Goal: Task Accomplishment & Management: Complete application form

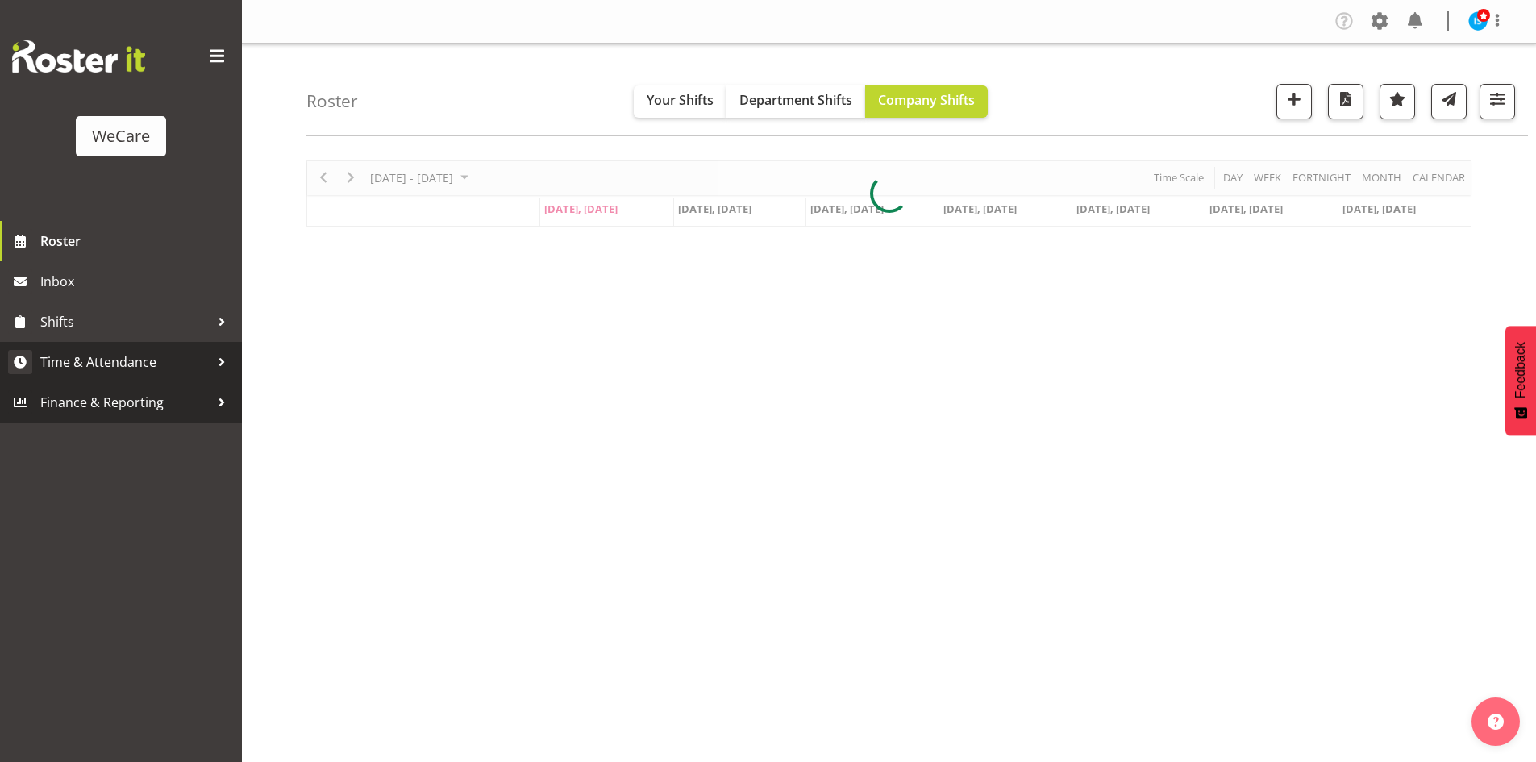
click at [130, 363] on span "Time & Attendance" at bounding box center [124, 362] width 169 height 24
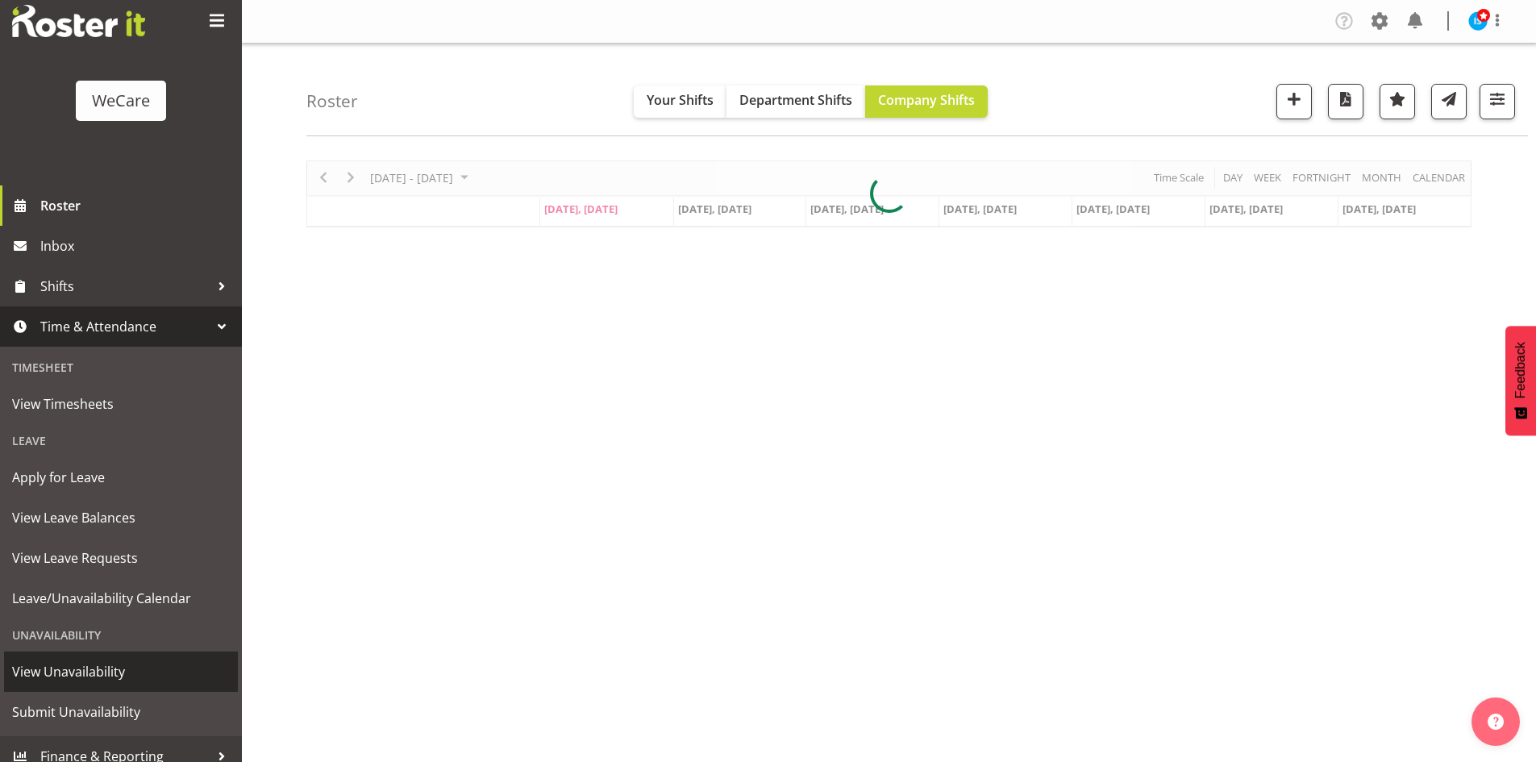
scroll to position [50, 0]
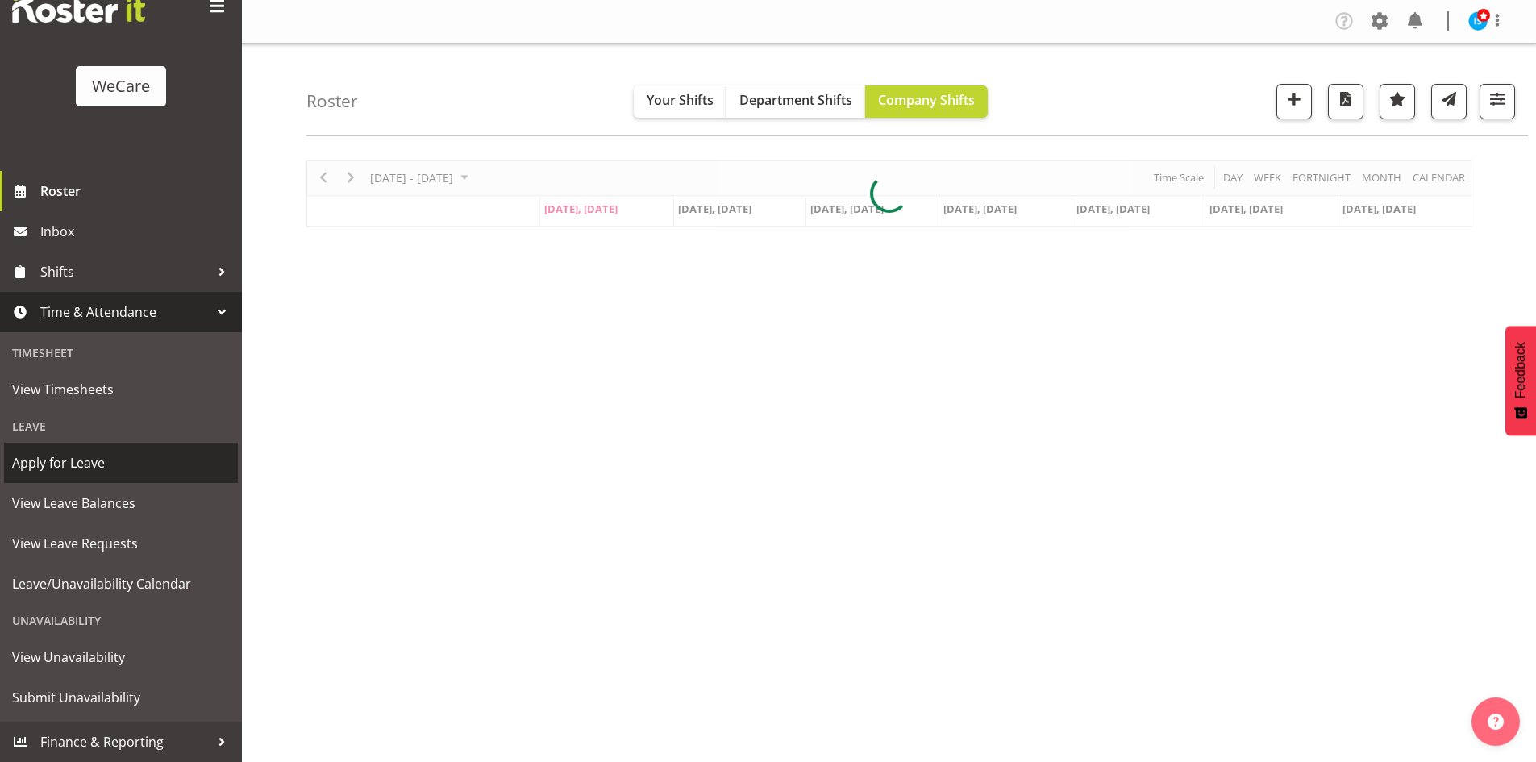
click at [118, 463] on span "Apply for Leave" at bounding box center [121, 463] width 218 height 24
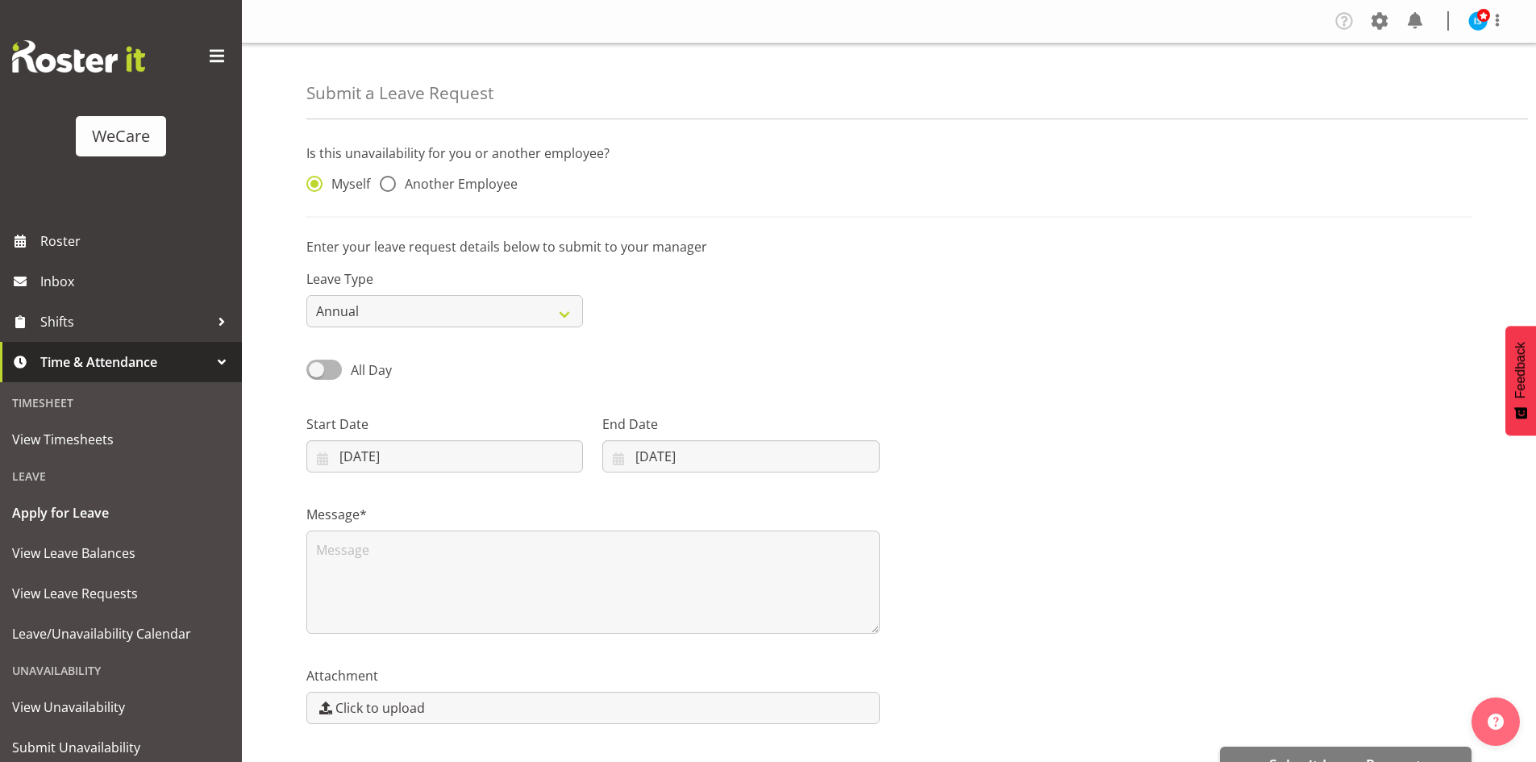
click at [453, 186] on span "Another Employee" at bounding box center [457, 184] width 122 height 16
click at [390, 186] on input "Another Employee" at bounding box center [385, 184] width 10 height 10
radio input "true"
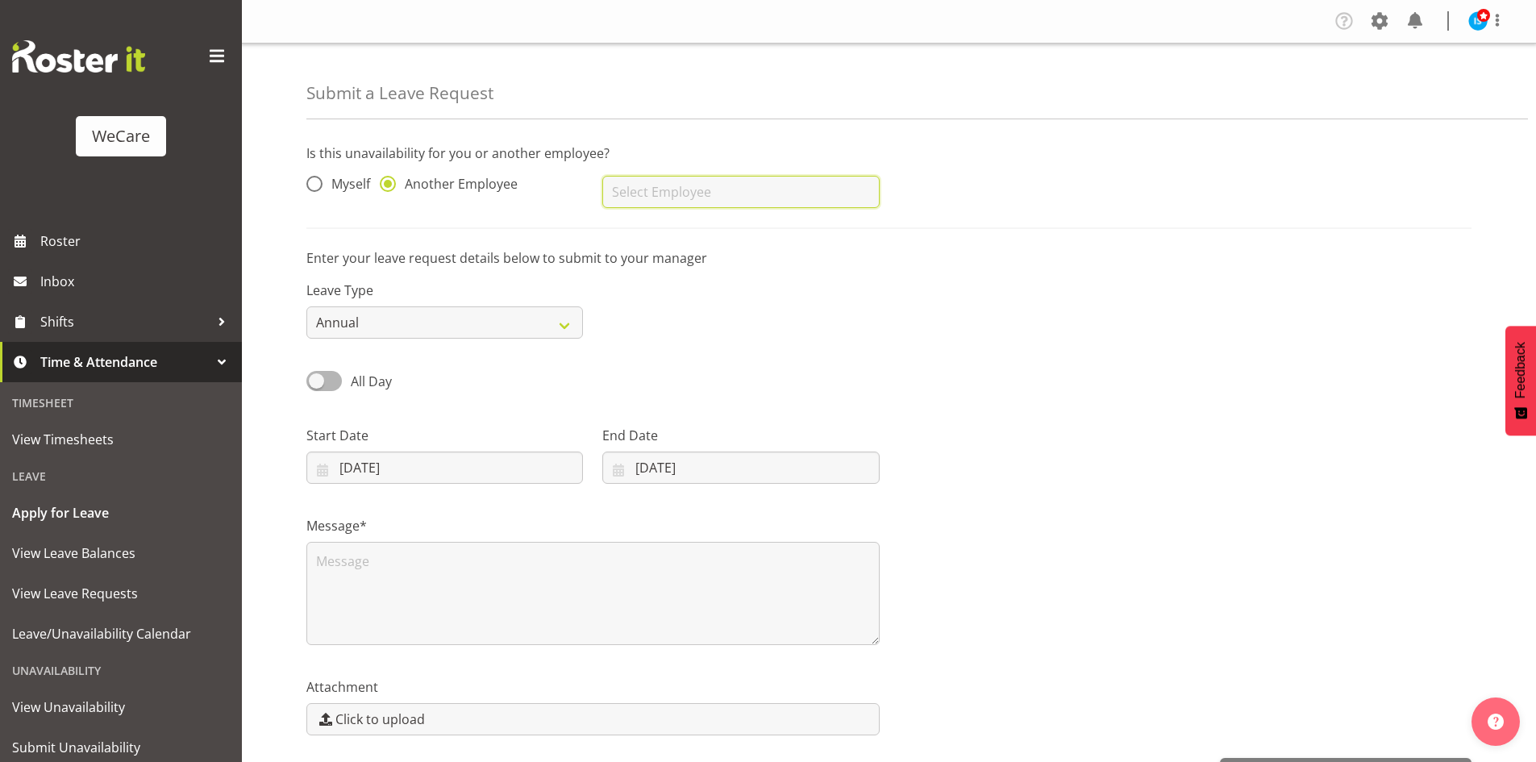
click at [610, 196] on input "text" at bounding box center [740, 192] width 276 height 32
type input "[PERSON_NAME]"
click at [343, 484] on div "Start Date [DATE] January February March April May June July August September O…" at bounding box center [445, 448] width 296 height 90
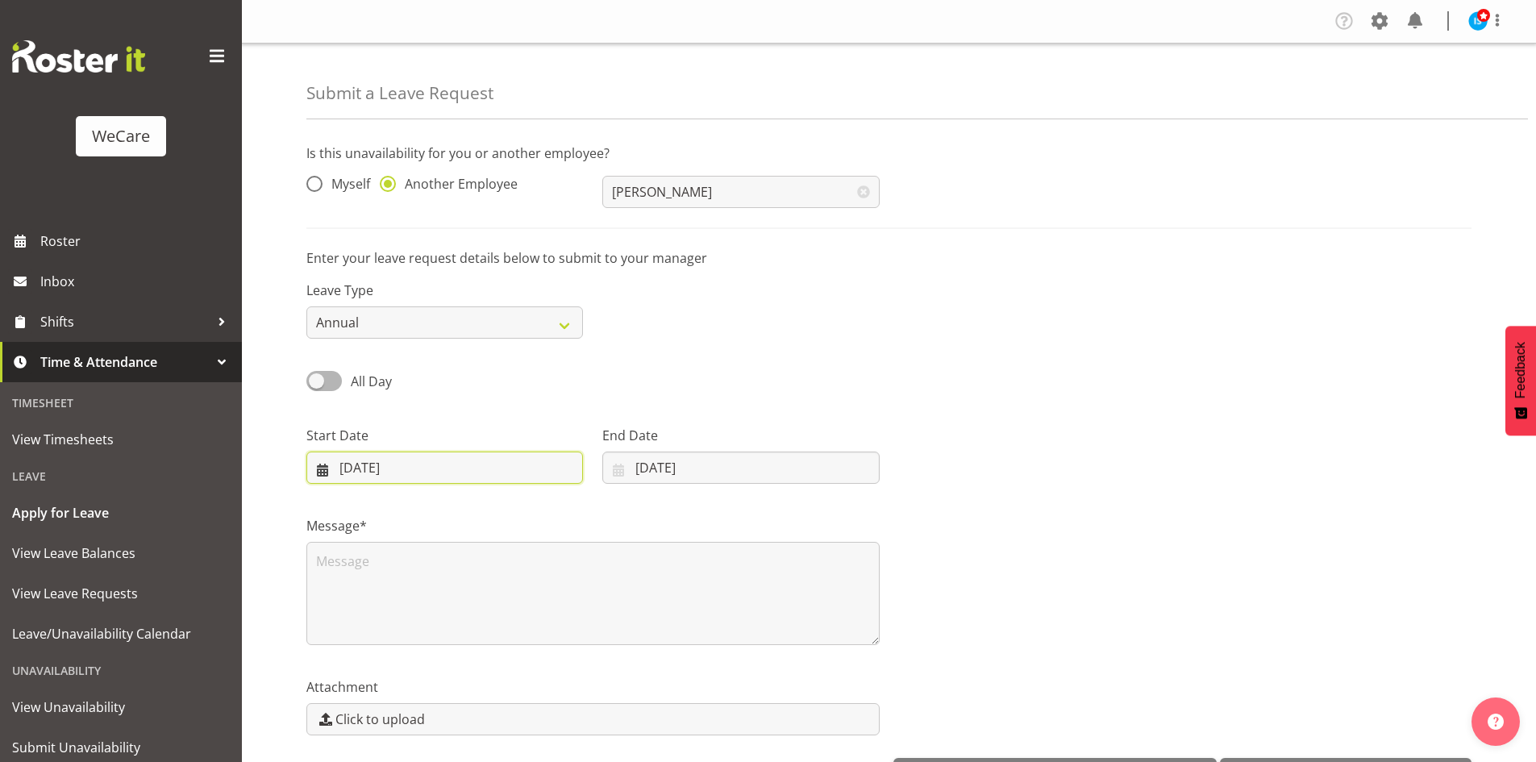
click at [396, 468] on input "[DATE]" at bounding box center [444, 467] width 276 height 32
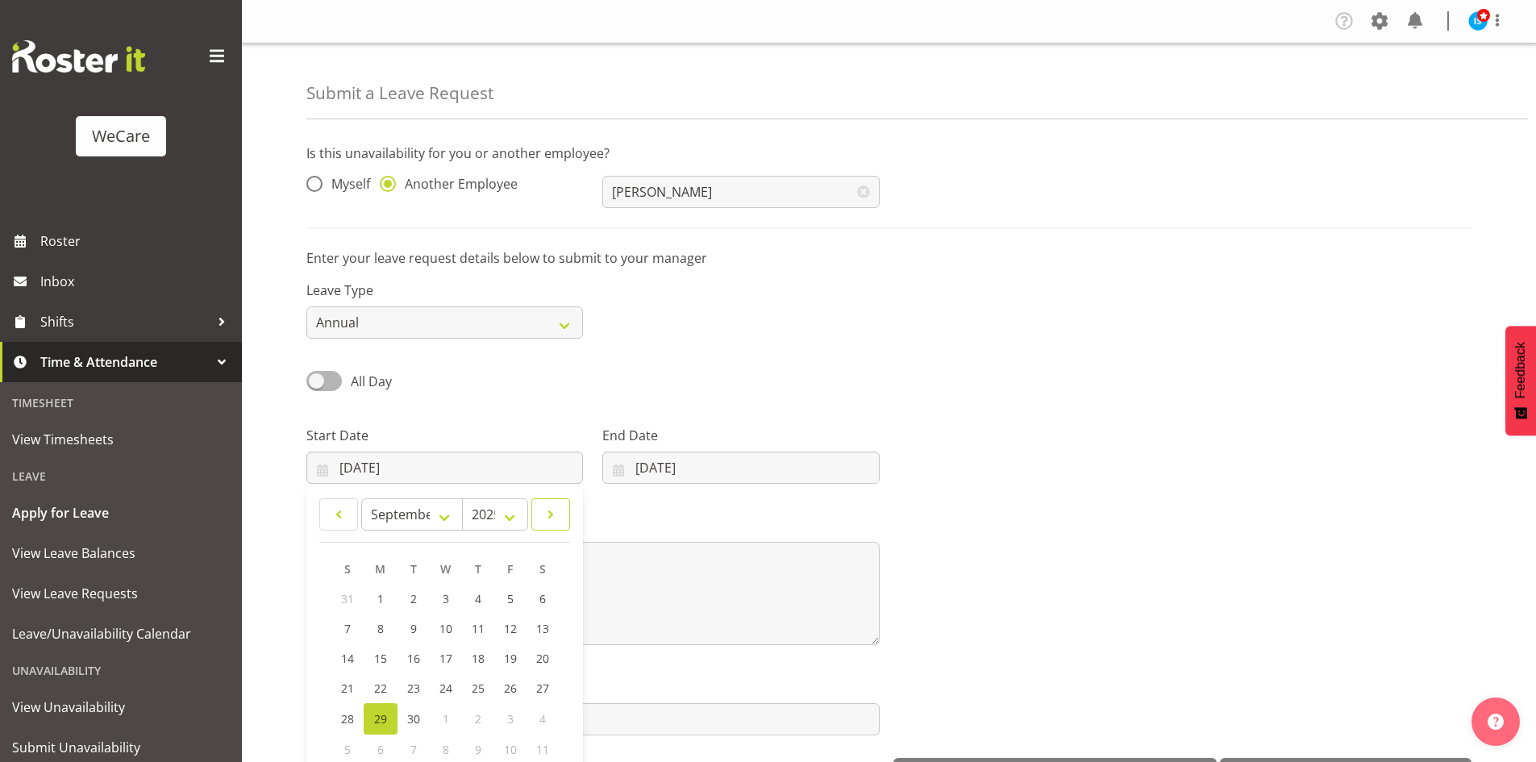
click at [542, 510] on span at bounding box center [551, 514] width 18 height 19
select select "10"
drag, startPoint x: 416, startPoint y: 664, endPoint x: 526, endPoint y: 547, distance: 161.4
click at [416, 663] on span "11" at bounding box center [412, 657] width 13 height 15
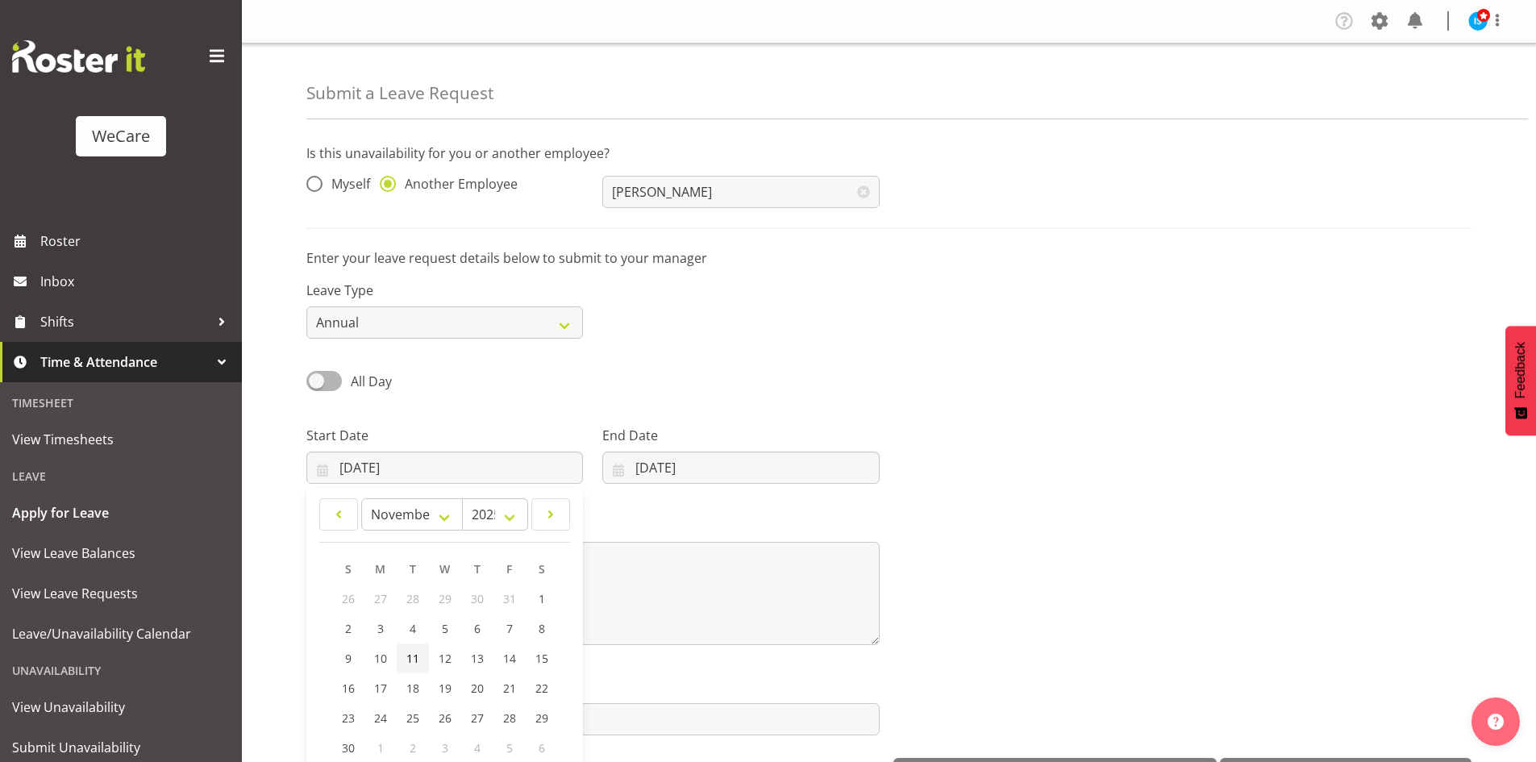
type input "[DATE]"
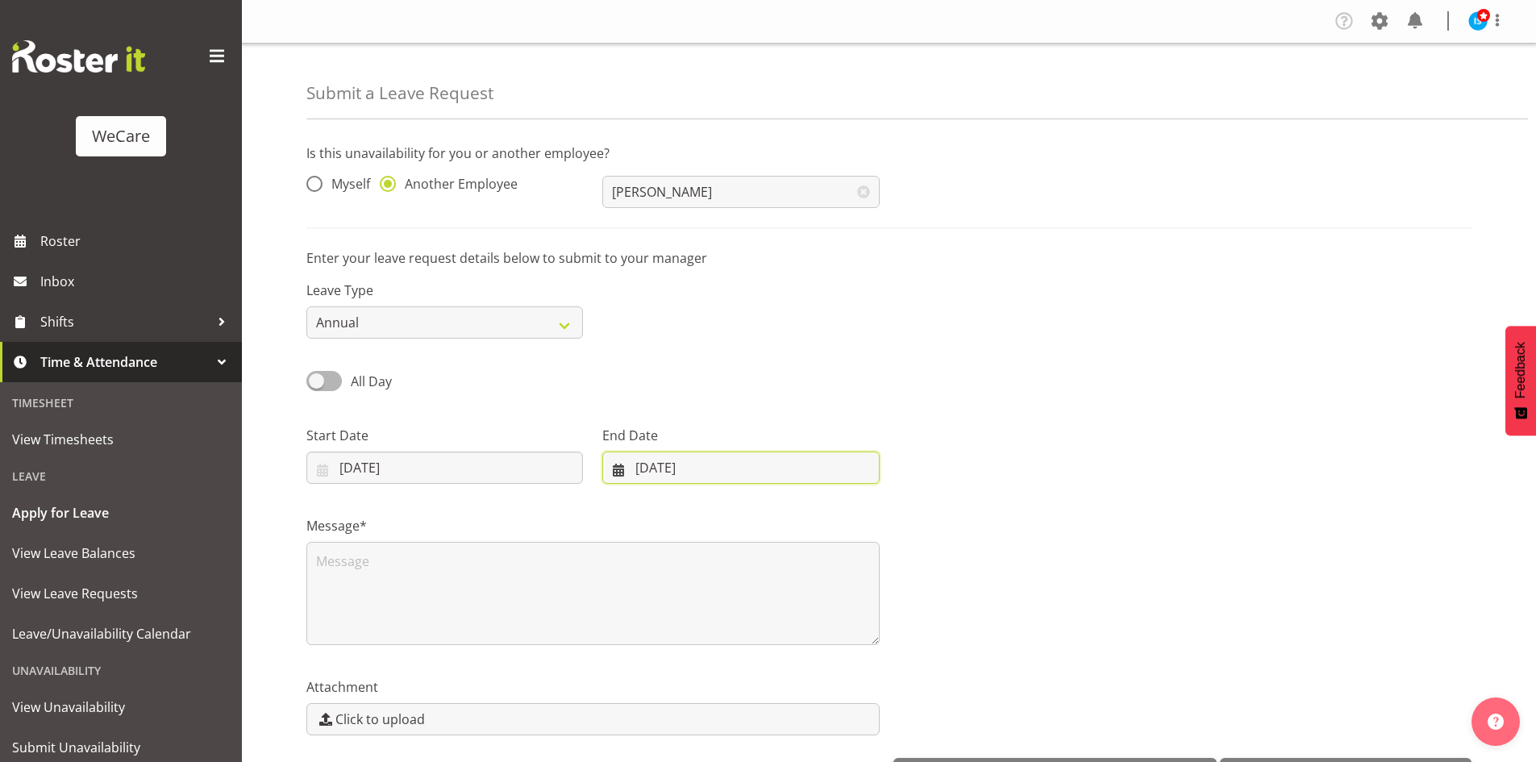
click at [715, 461] on input "[DATE]" at bounding box center [740, 467] width 276 height 32
click at [841, 517] on link at bounding box center [827, 514] width 40 height 32
click at [841, 516] on link at bounding box center [827, 514] width 40 height 32
select select "10"
click at [692, 659] on span "11" at bounding box center [698, 657] width 13 height 15
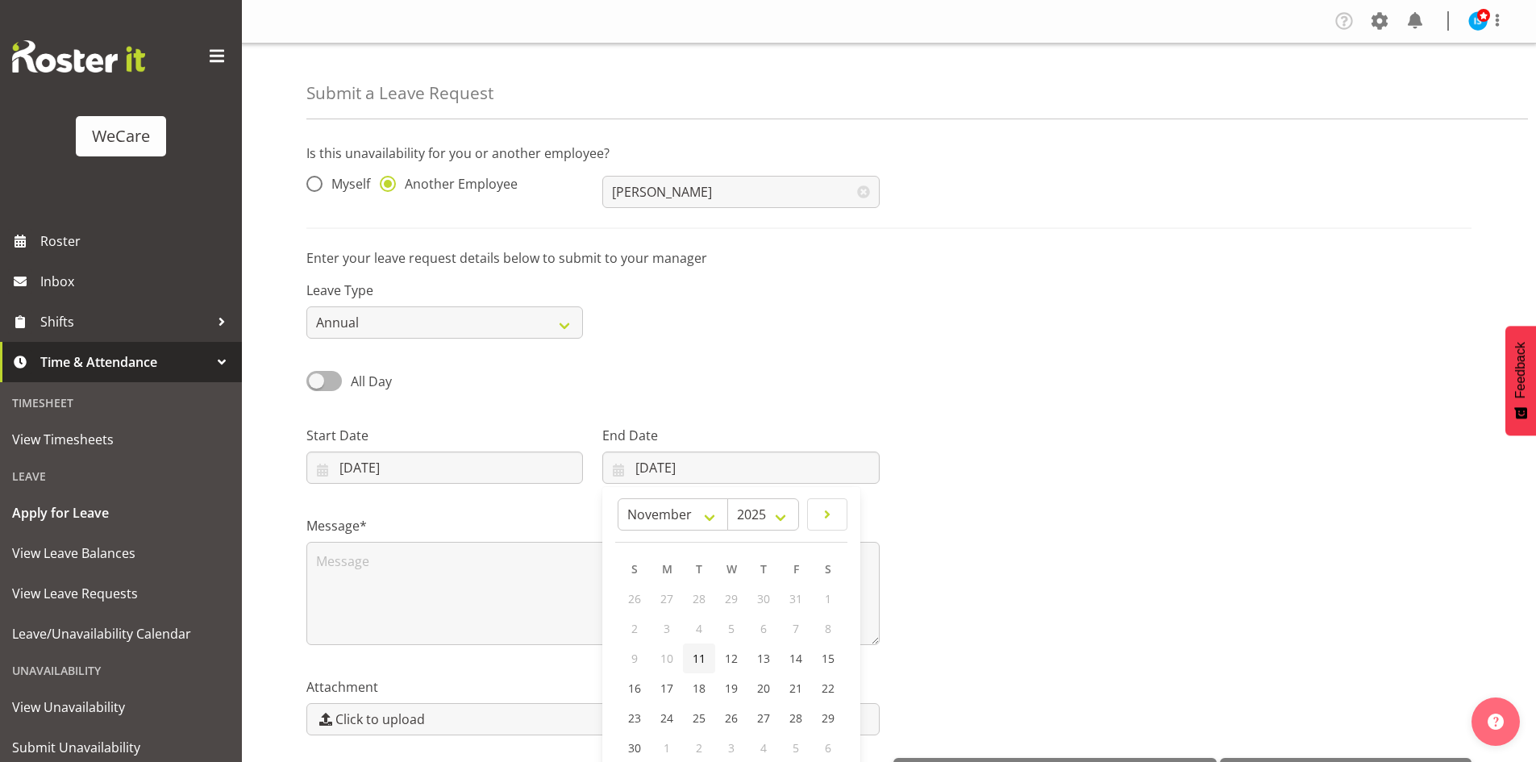
type input "[DATE]"
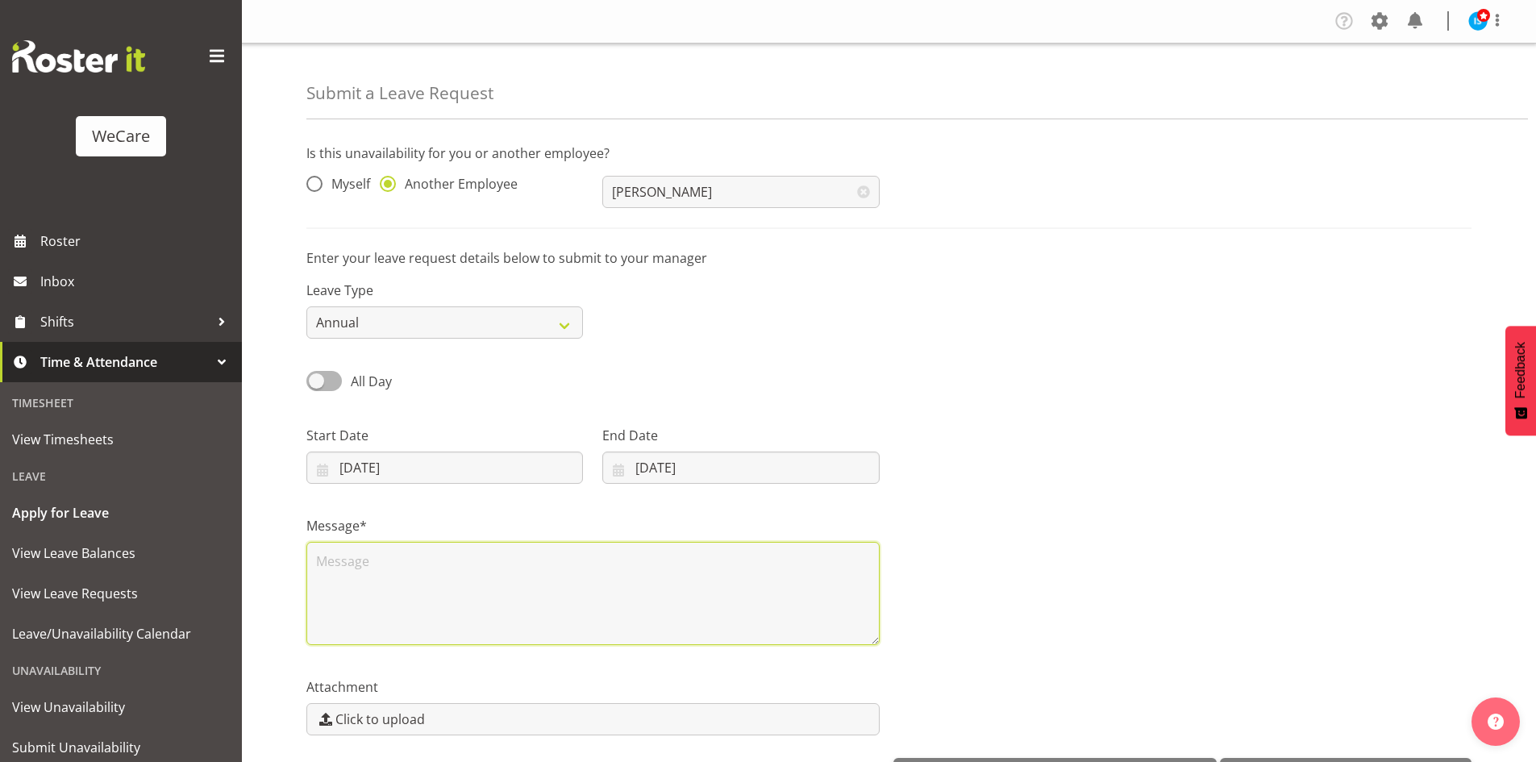
click at [476, 630] on textarea at bounding box center [592, 593] width 573 height 103
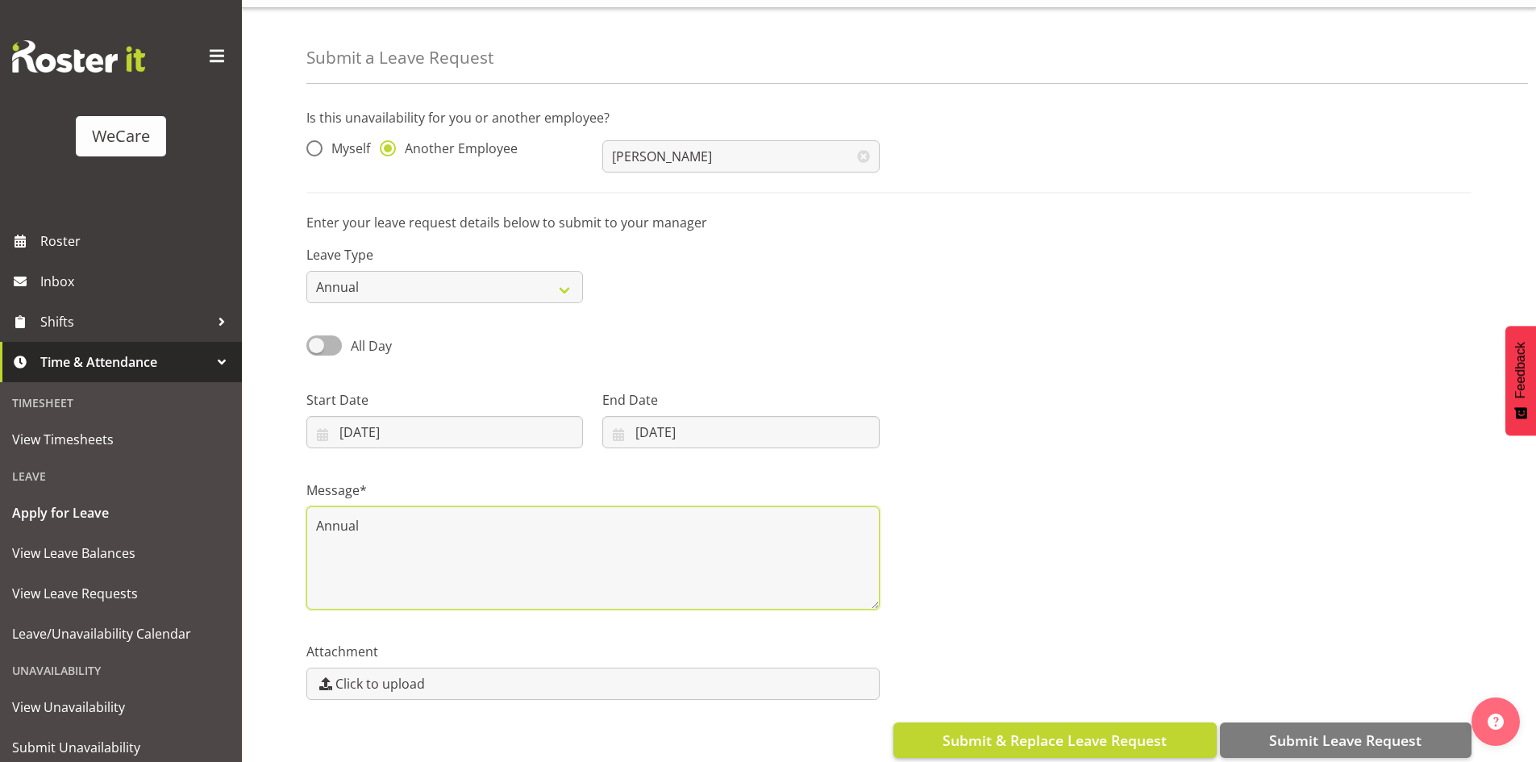
scroll to position [56, 0]
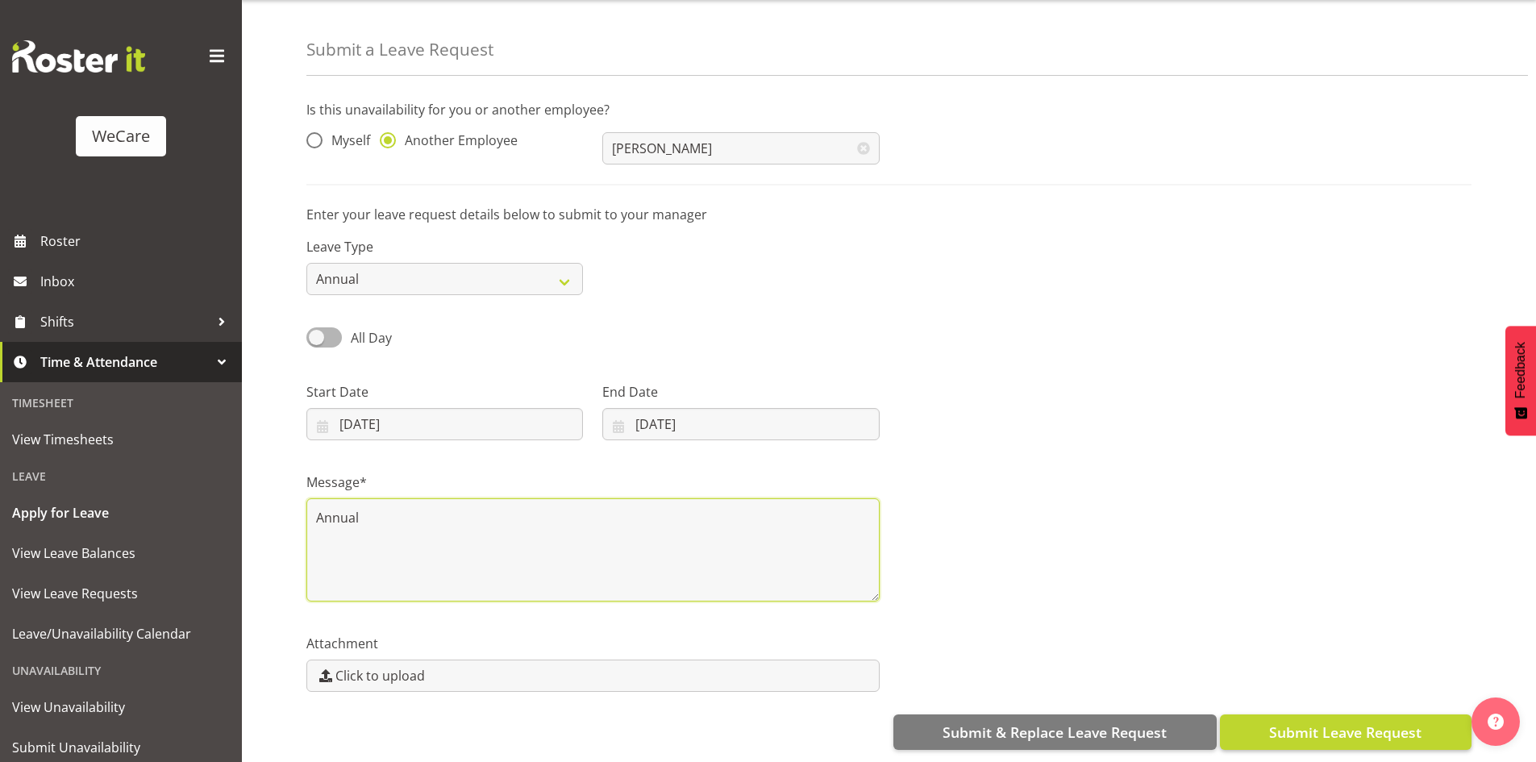
type textarea "Annual"
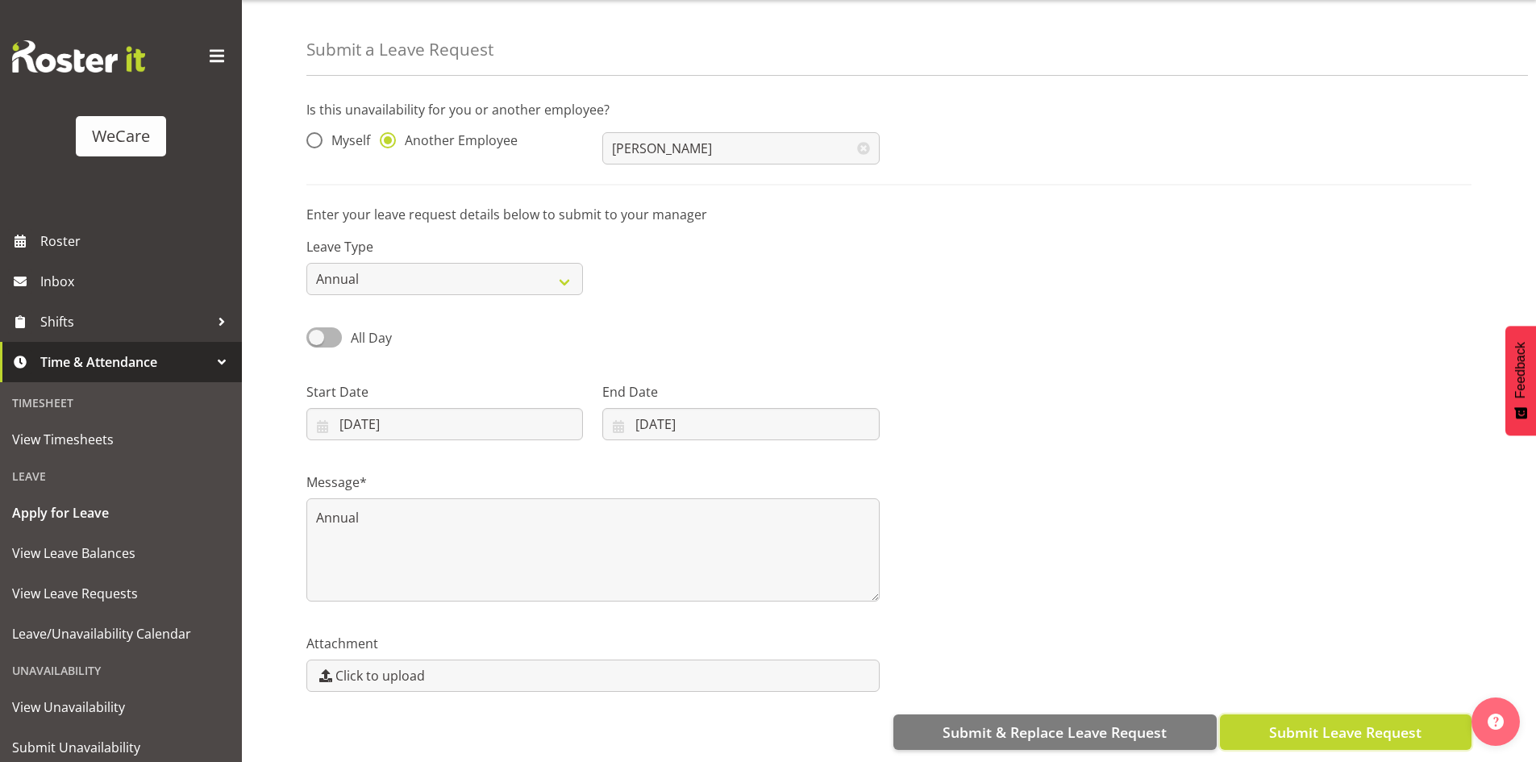
click at [1366, 721] on span "Submit Leave Request" at bounding box center [1345, 731] width 152 height 21
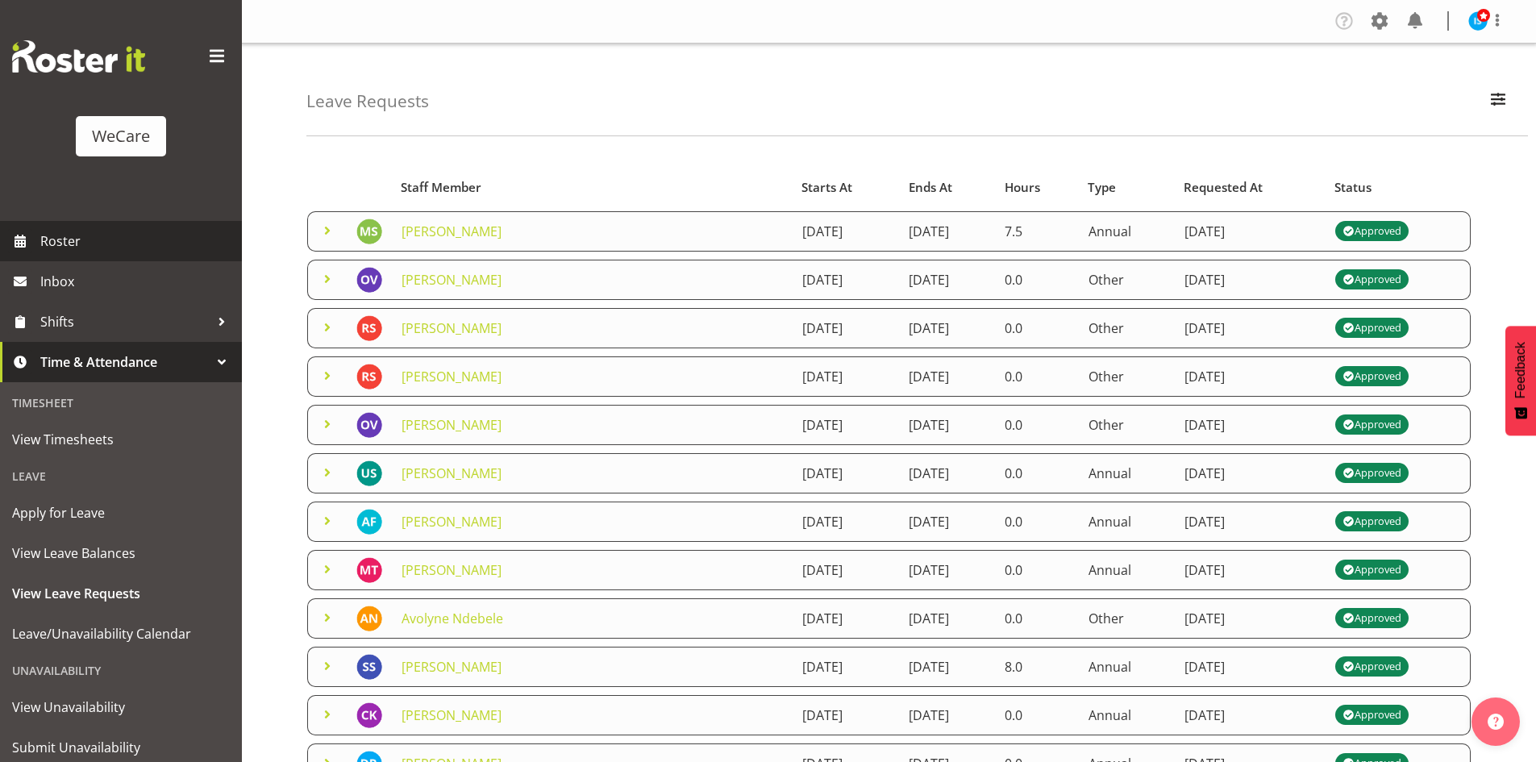
click at [88, 251] on span "Roster" at bounding box center [136, 241] width 193 height 24
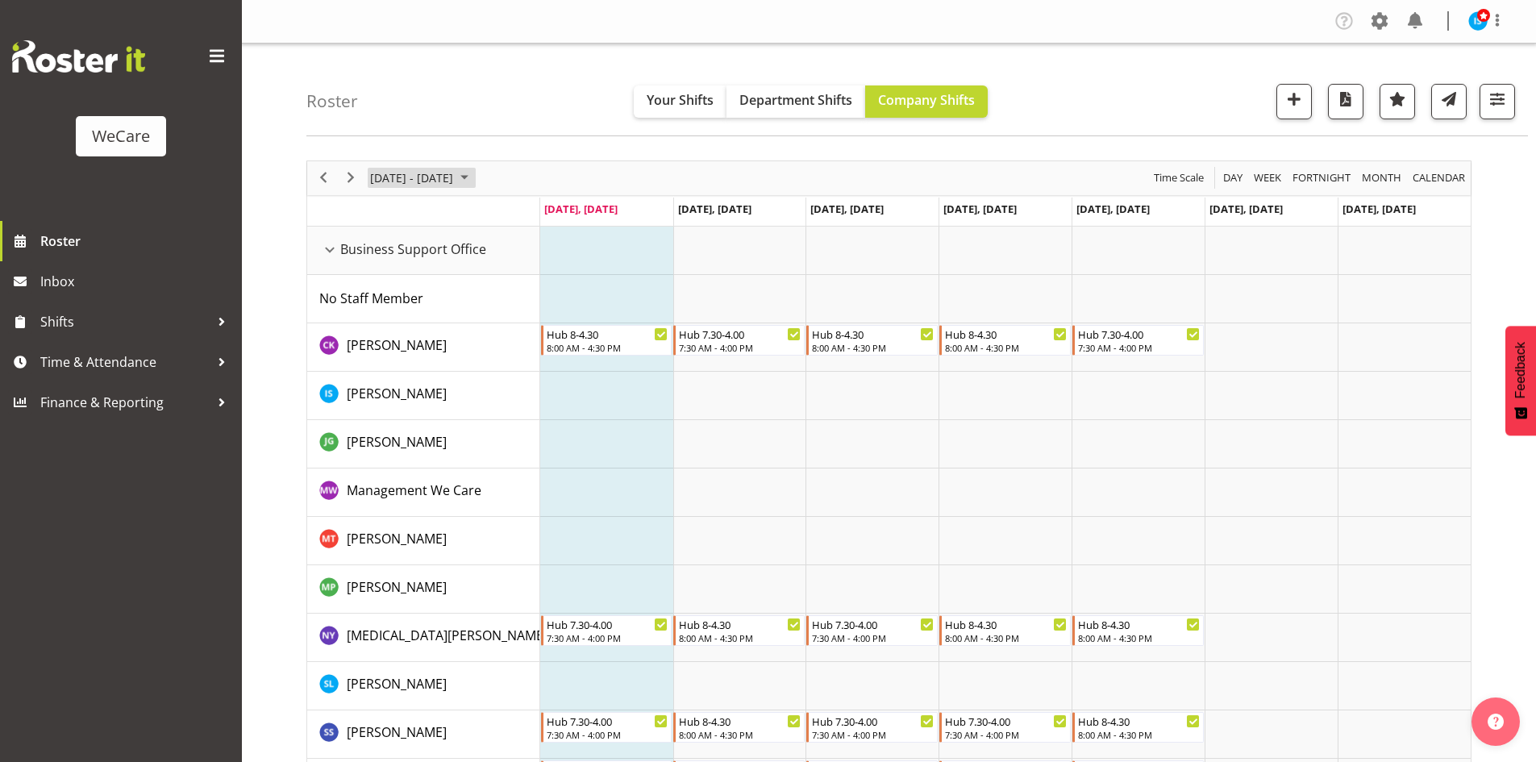
click at [435, 183] on span "Sep 29 - Oct 05, 2025" at bounding box center [411, 178] width 86 height 20
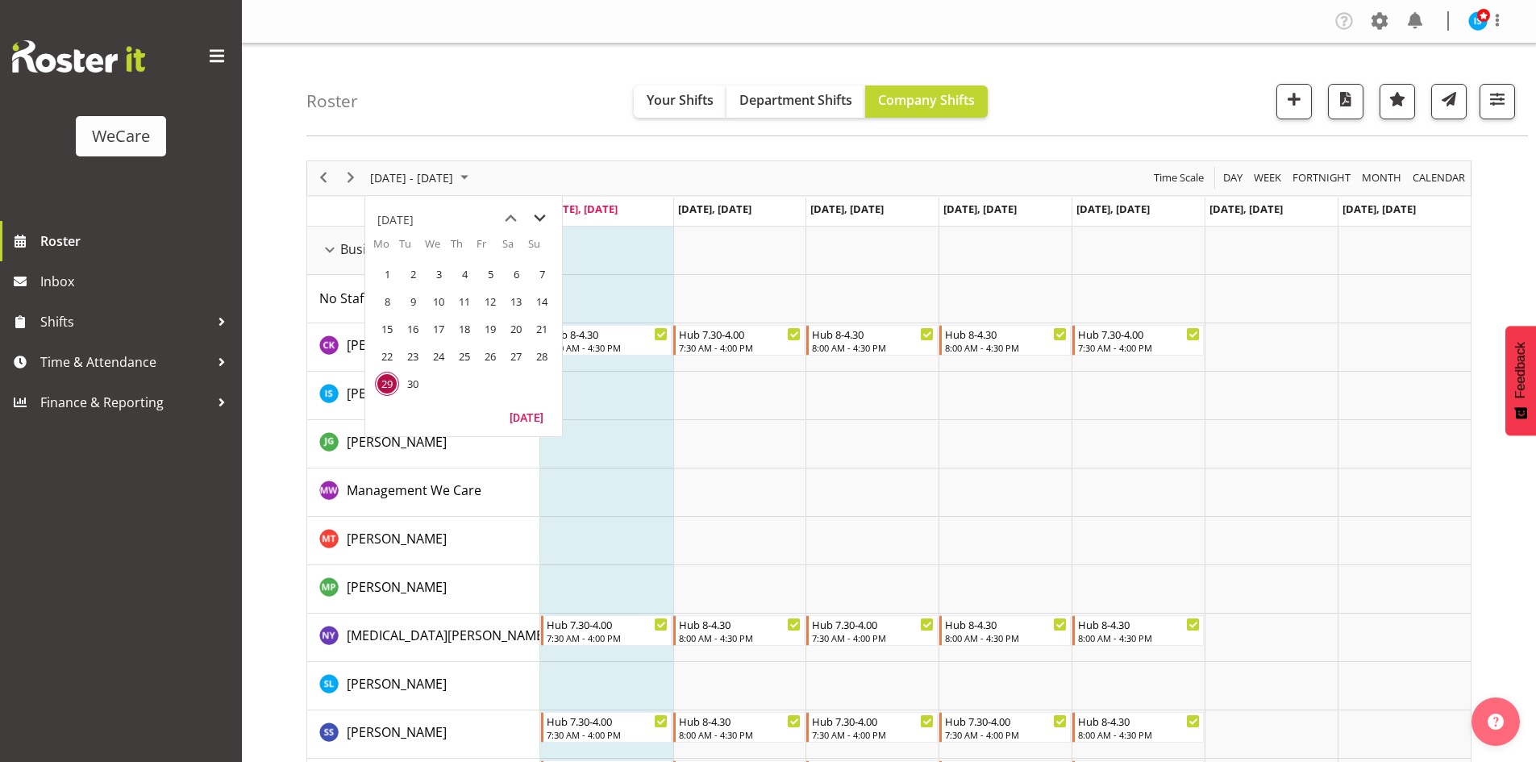
click at [532, 219] on span "next month" at bounding box center [540, 218] width 28 height 29
click at [526, 211] on span "next month" at bounding box center [540, 218] width 28 height 29
click at [403, 326] on span "11" at bounding box center [413, 329] width 24 height 24
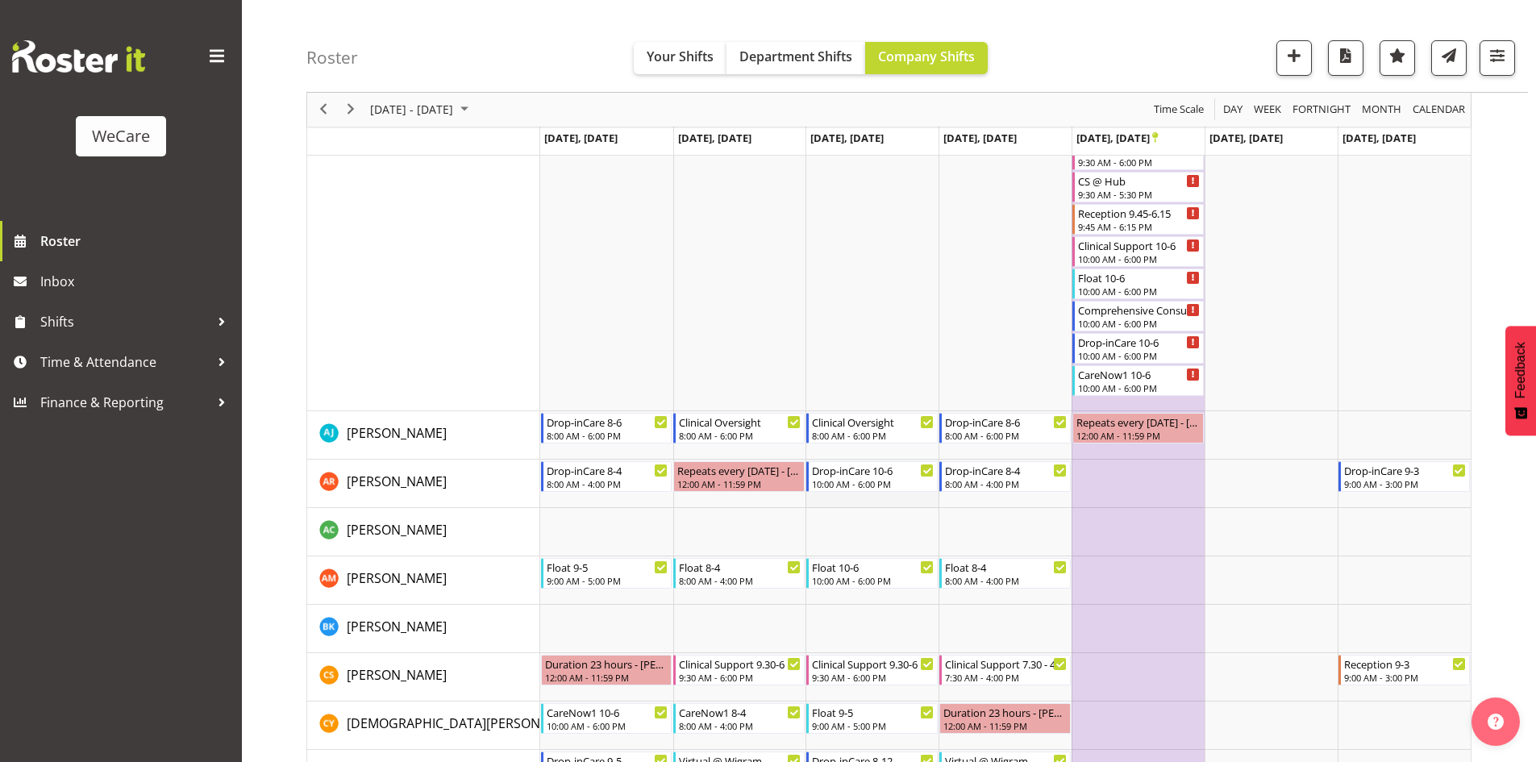
scroll to position [4711, 0]
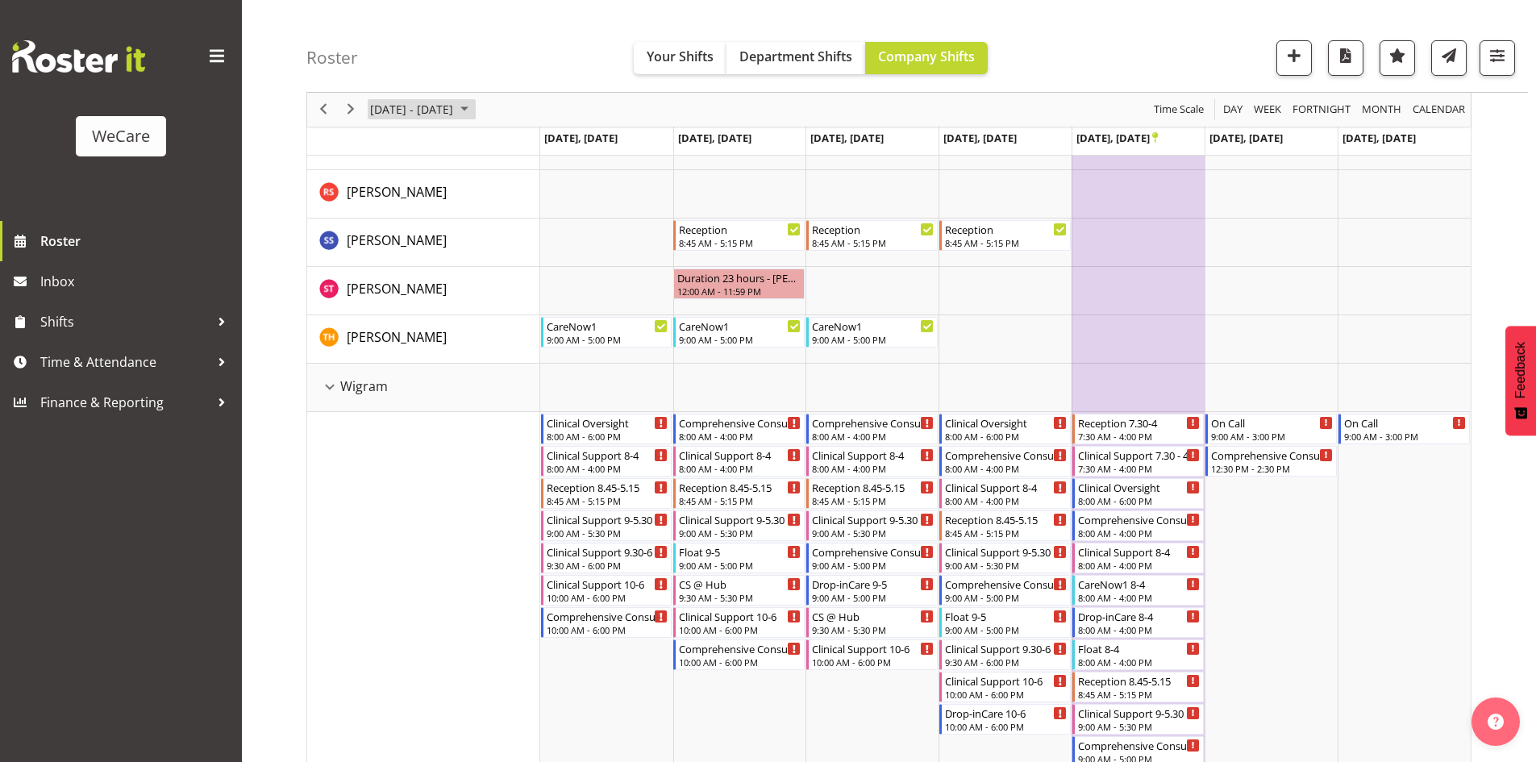
drag, startPoint x: 479, startPoint y: 117, endPoint x: 491, endPoint y: 159, distance: 43.6
click at [455, 117] on span "November 10 - 16, 2025" at bounding box center [411, 110] width 86 height 20
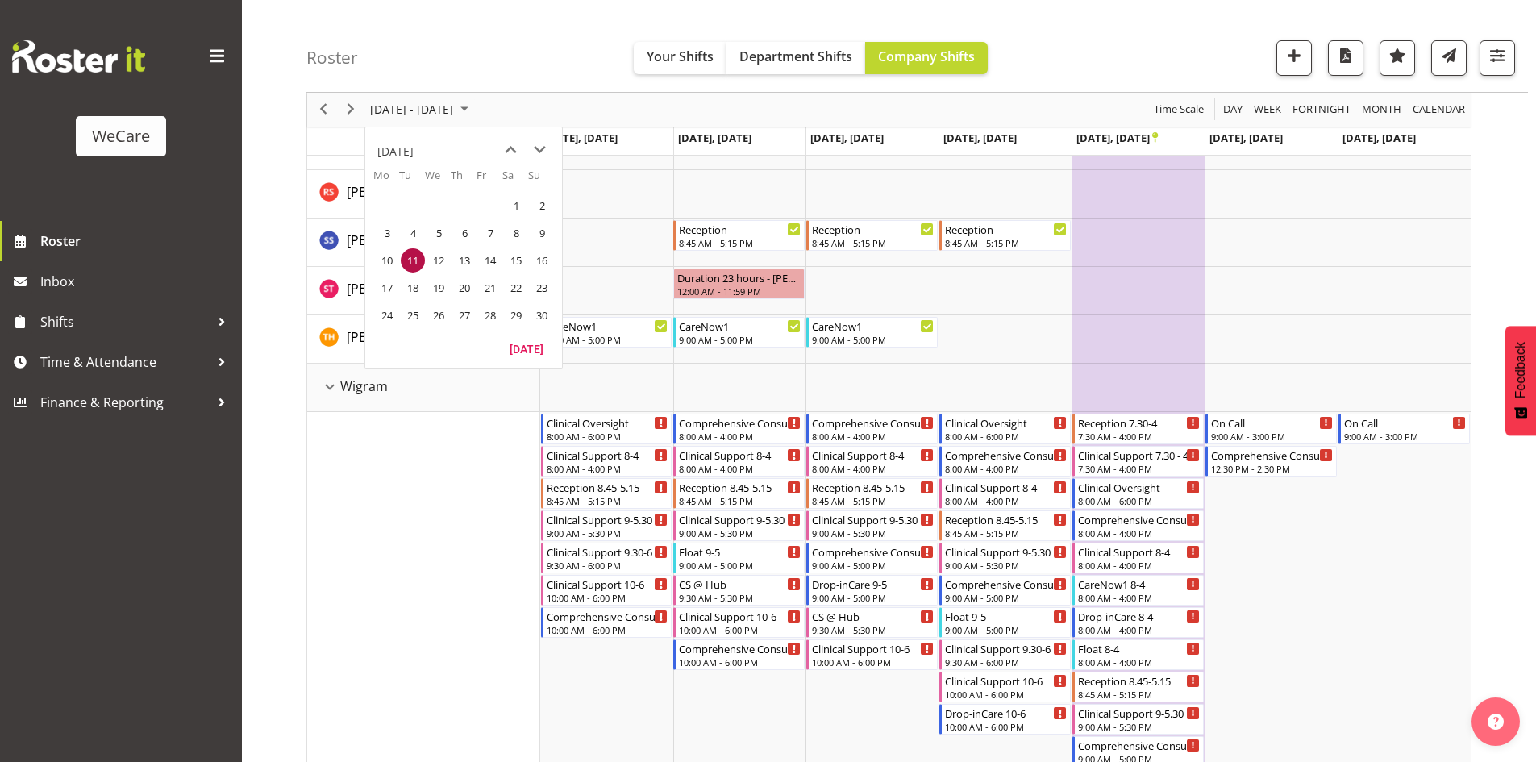
click at [394, 310] on span "24" at bounding box center [387, 315] width 24 height 24
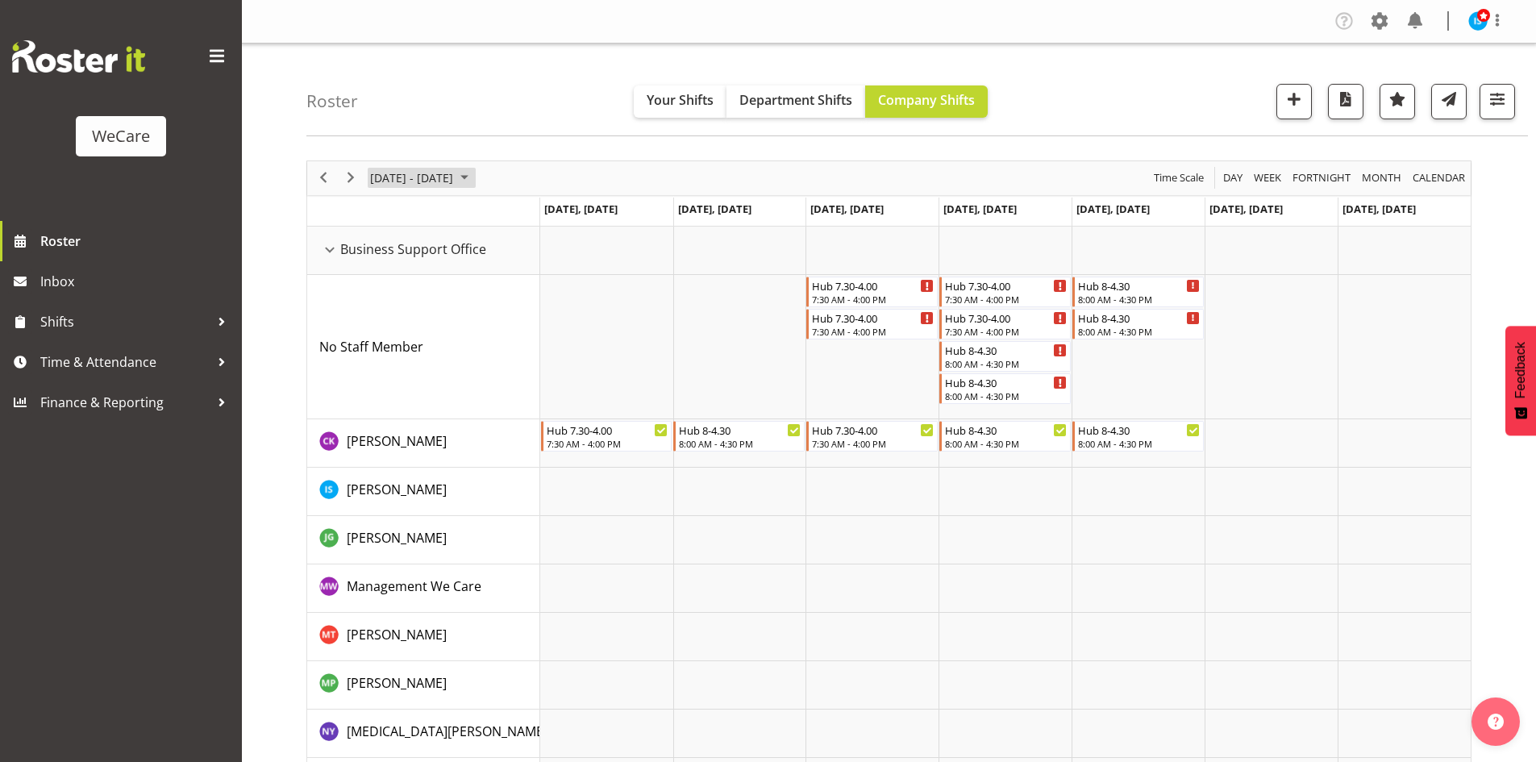
click at [434, 174] on span "November 24 - 30, 2025" at bounding box center [411, 178] width 86 height 20
click at [380, 301] on span "3" at bounding box center [387, 301] width 24 height 24
